Goal: Task Accomplishment & Management: Use online tool/utility

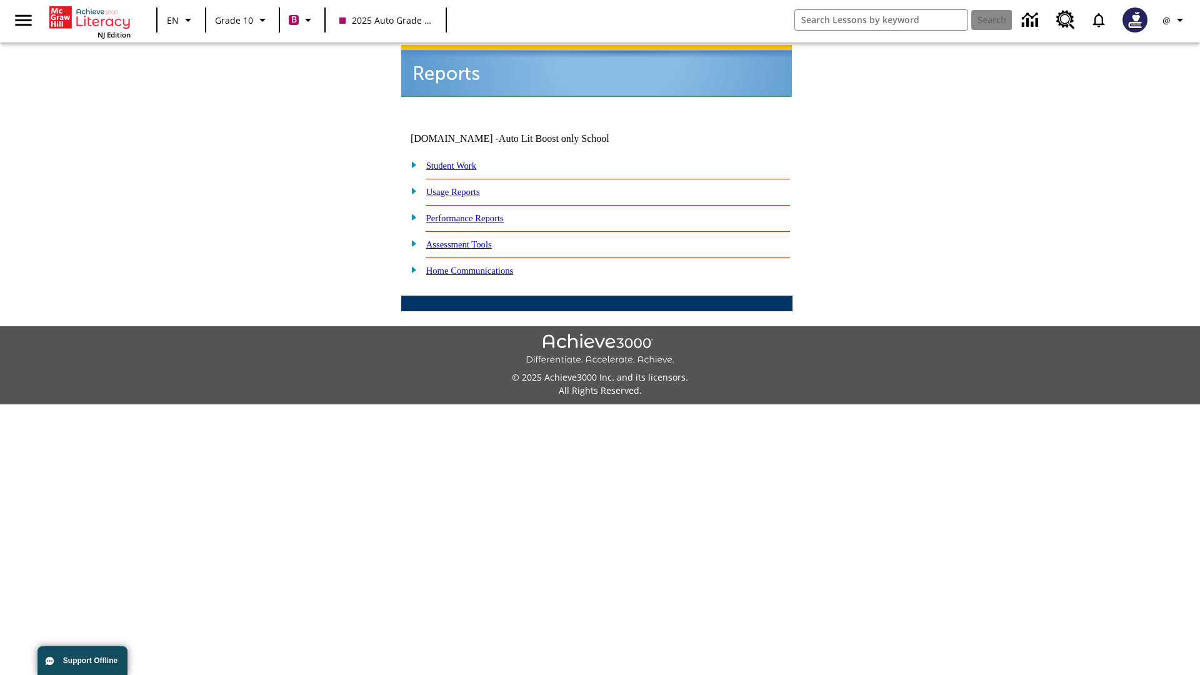
click at [460, 161] on link "Student Work" at bounding box center [451, 166] width 50 height 10
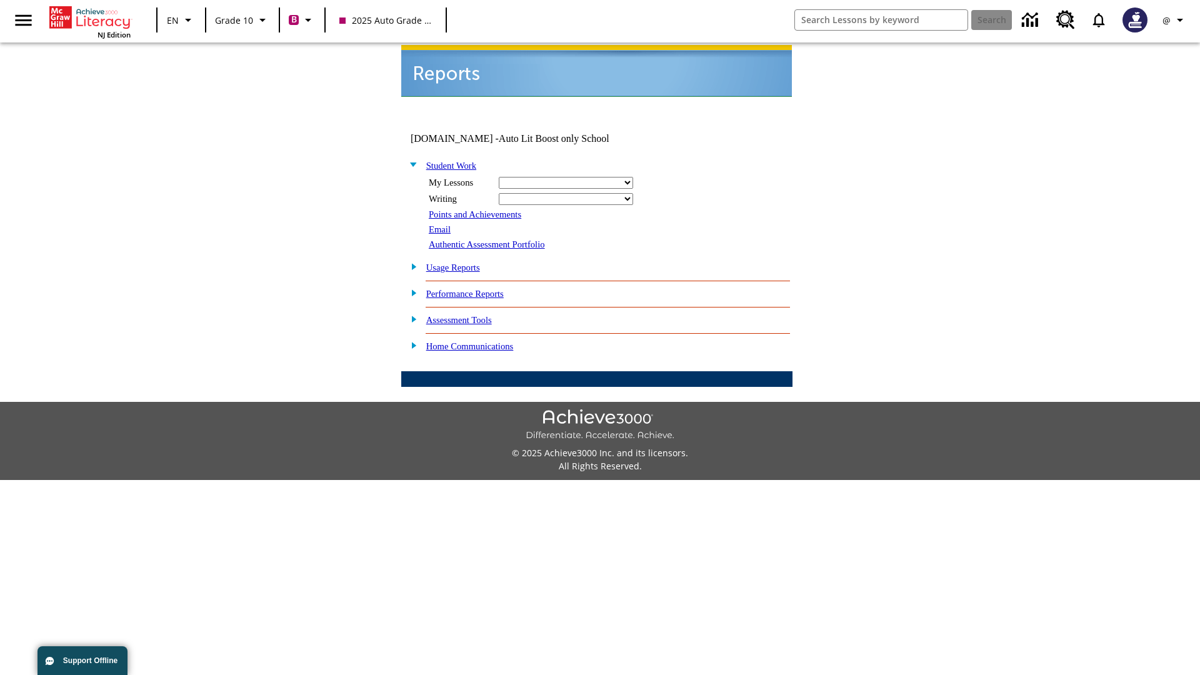
select select "/options/reports/?report_id=24&atype=2&section=2"
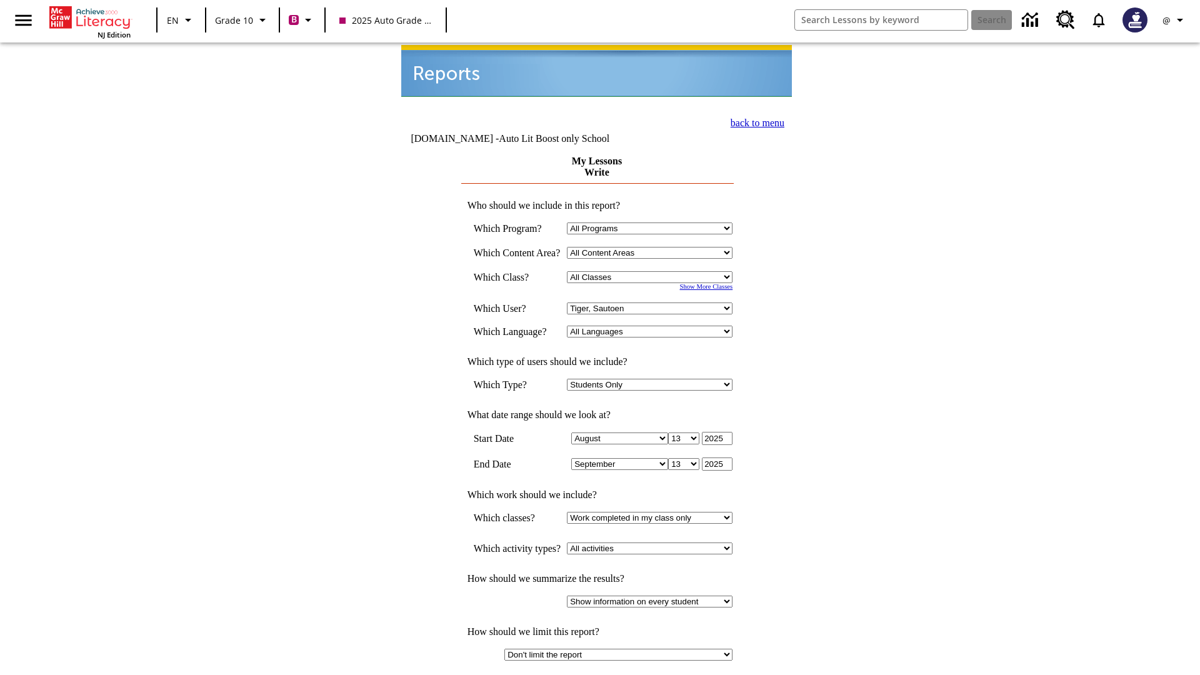
select select "21433649"
select select "4"
type input "2024"
